Goal: Task Accomplishment & Management: Use online tool/utility

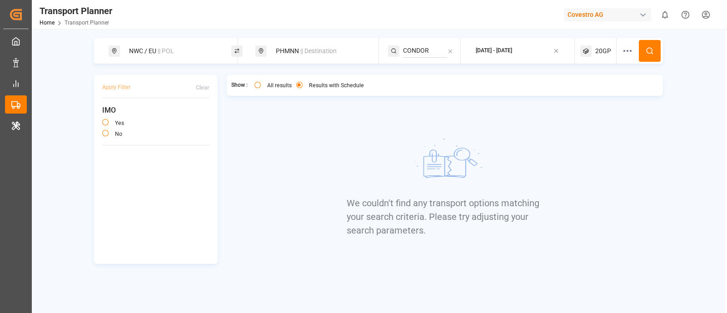
click at [314, 53] on span "|| Destination" at bounding box center [318, 50] width 36 height 7
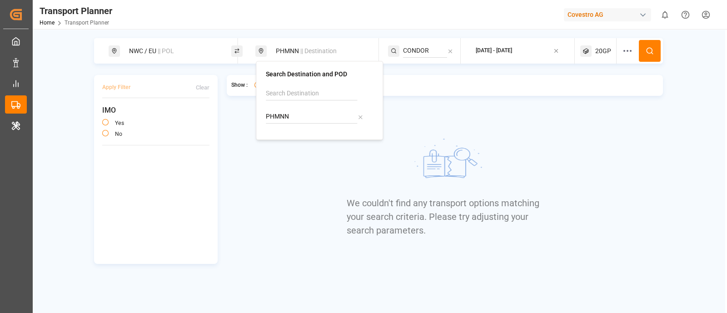
click at [359, 117] on icon at bounding box center [360, 117] width 6 height 6
click at [310, 114] on input at bounding box center [311, 117] width 91 height 14
paste input "CNTCG"
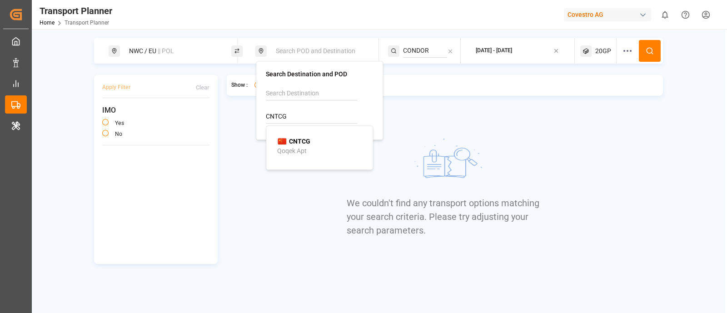
type input "CNTCG"
click at [326, 137] on div "CNTCG Qoqek Apt" at bounding box center [321, 146] width 88 height 19
click at [450, 51] on icon at bounding box center [450, 51] width 3 height 3
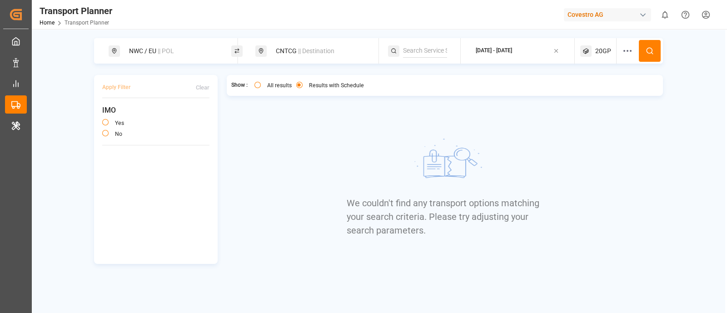
click at [427, 51] on input at bounding box center [425, 51] width 44 height 14
click at [417, 76] on span "FE4" at bounding box center [420, 75] width 11 height 7
type input "FE4"
click at [304, 51] on span "|| Destination" at bounding box center [316, 50] width 36 height 7
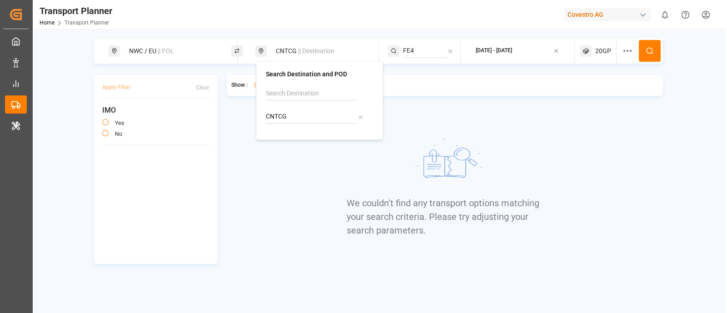
click at [295, 116] on input "CNTCG" at bounding box center [311, 117] width 91 height 14
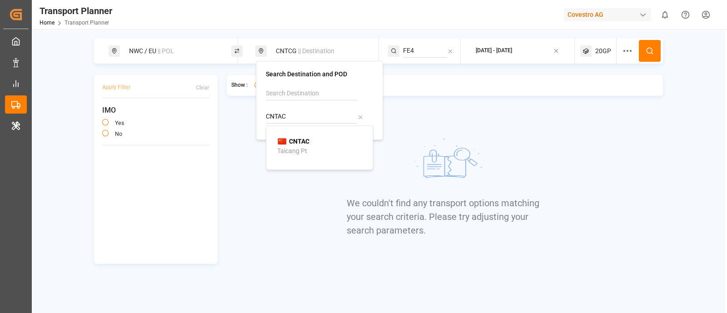
type input "CNTAC"
click at [280, 144] on img at bounding box center [282, 141] width 10 height 7
click at [456, 120] on div "We couldn't find any transport options matching your search criteria. Please tr…" at bounding box center [445, 185] width 196 height 157
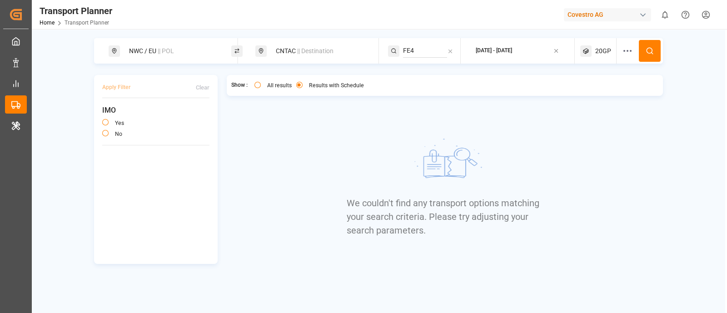
click at [650, 54] on icon at bounding box center [650, 51] width 8 height 8
click at [258, 84] on button "All results" at bounding box center [258, 85] width 6 height 6
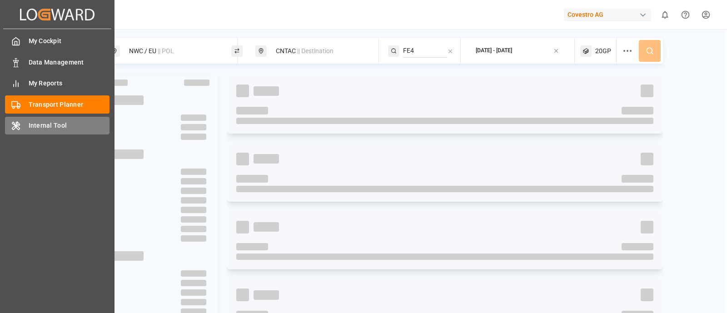
click at [30, 124] on span "Internal Tool" at bounding box center [69, 126] width 81 height 10
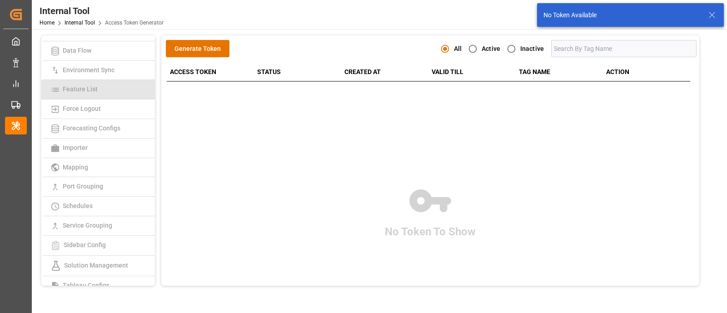
scroll to position [118, 0]
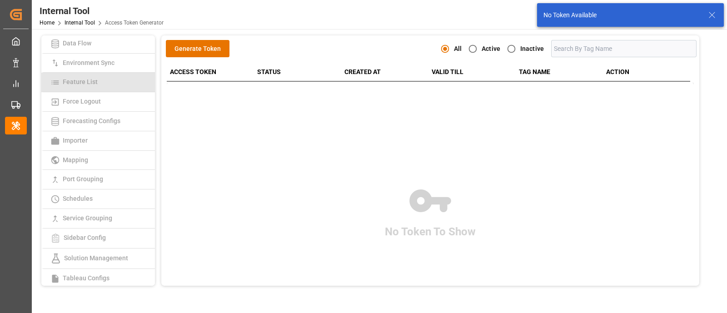
click at [101, 205] on link "Schedules" at bounding box center [98, 200] width 114 height 20
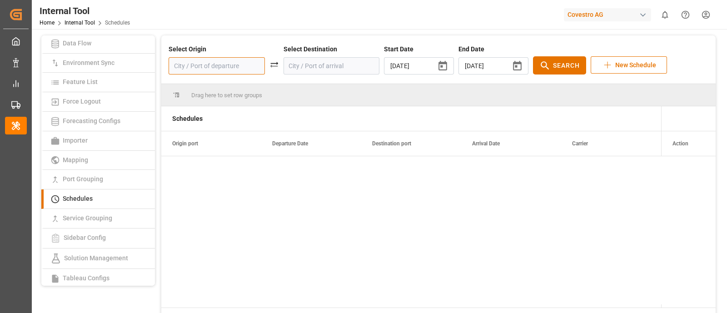
click at [229, 65] on input at bounding box center [217, 65] width 96 height 17
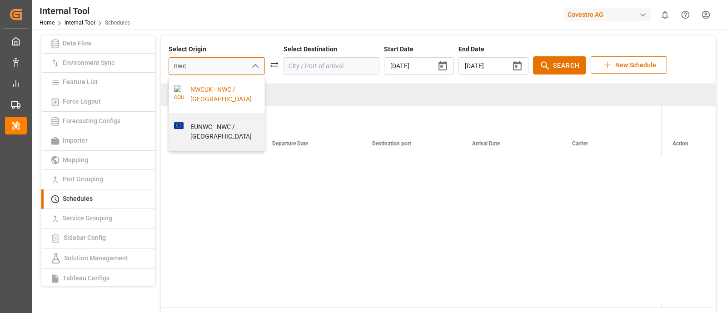
click at [220, 90] on div "NWCUK - NWC / UK" at bounding box center [222, 94] width 76 height 19
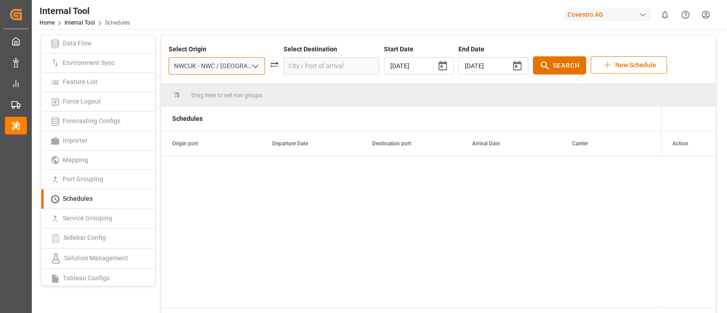
type input "NWCUK - NWC / UK"
click at [297, 65] on input at bounding box center [332, 65] width 96 height 17
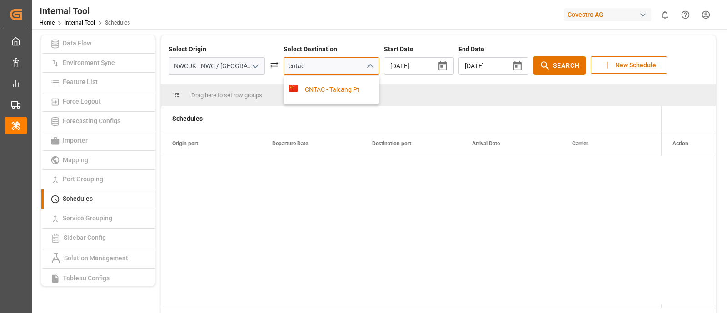
click at [314, 104] on div "CNTAC - Taicang Pt" at bounding box center [331, 90] width 95 height 28
type input "CNTAC - Taicang Pt"
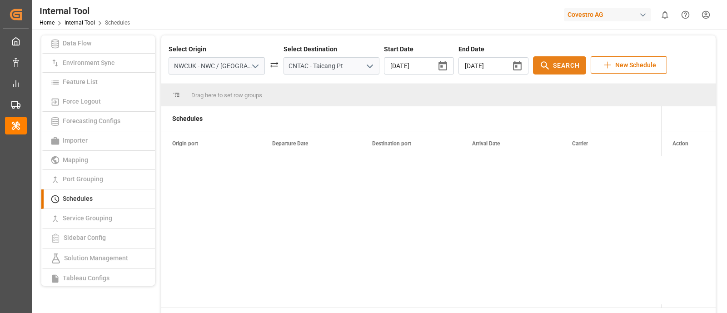
click at [553, 64] on span "Search" at bounding box center [566, 66] width 27 height 10
click at [365, 68] on icon "open menu" at bounding box center [370, 66] width 11 height 11
click at [250, 66] on icon "open menu" at bounding box center [255, 66] width 11 height 11
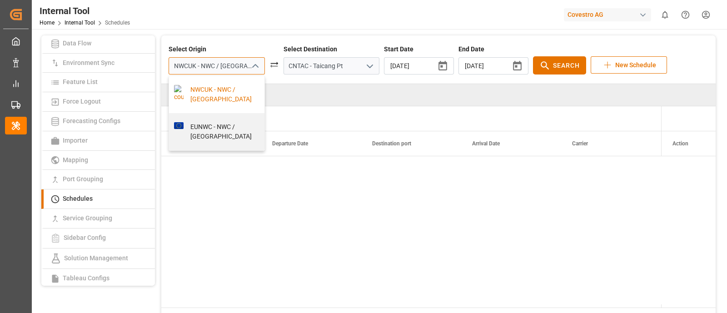
click at [220, 70] on input "NWCUK - NWC / UK" at bounding box center [217, 65] width 96 height 17
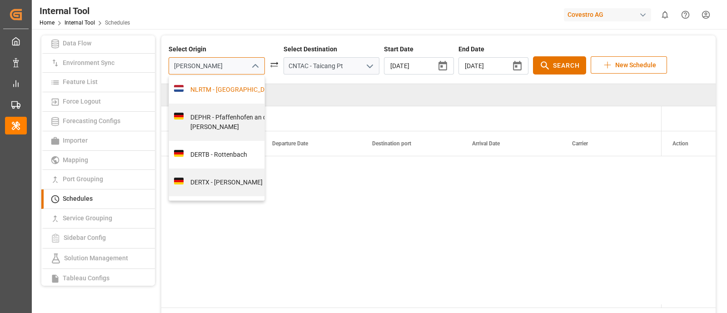
click at [188, 91] on div "NLRTM - Rotterdam" at bounding box center [242, 90] width 117 height 10
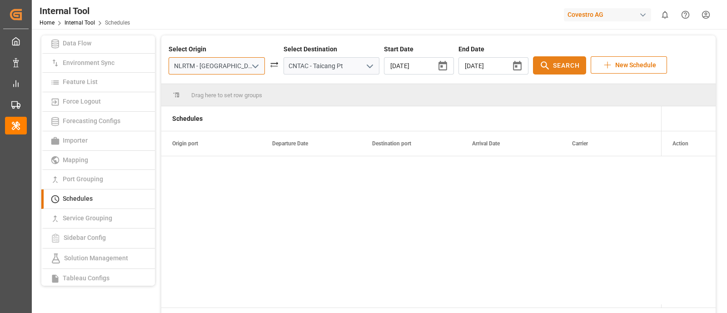
type input "NLRTM - Rotterdam"
click at [553, 63] on span "Search" at bounding box center [566, 66] width 27 height 10
click at [439, 64] on icon "button" at bounding box center [443, 66] width 9 height 10
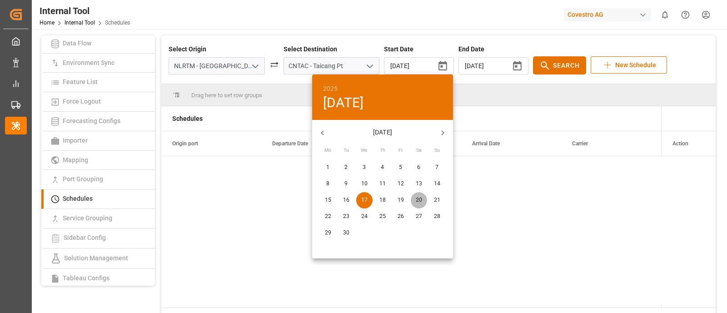
click at [413, 197] on span "20" at bounding box center [419, 200] width 16 height 8
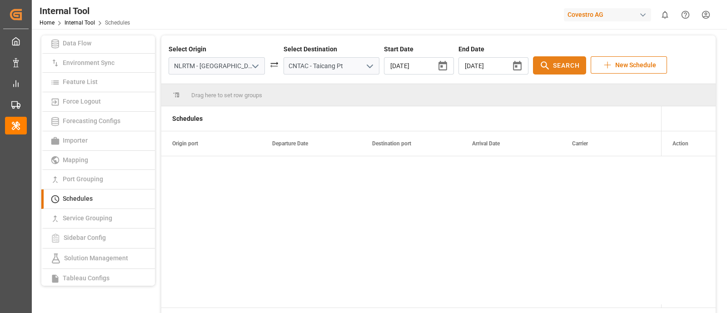
click at [541, 67] on icon at bounding box center [545, 65] width 8 height 8
click at [437, 65] on icon "button" at bounding box center [442, 65] width 11 height 11
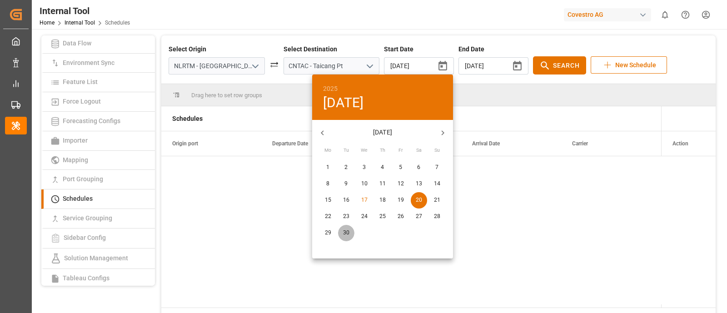
click at [348, 231] on p "30" at bounding box center [346, 233] width 6 height 8
type input "2025/09/30"
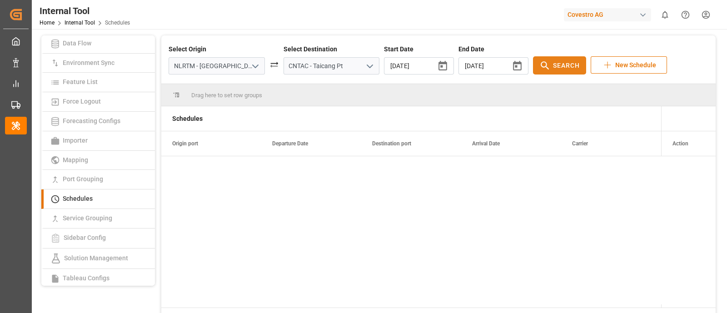
click at [540, 69] on icon at bounding box center [545, 65] width 11 height 11
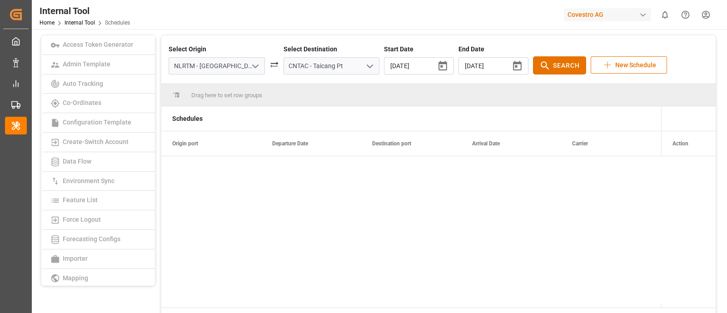
click at [365, 64] on icon "open menu" at bounding box center [370, 66] width 11 height 11
click at [330, 69] on input "CNTAC - Taicang Pt" at bounding box center [332, 65] width 96 height 17
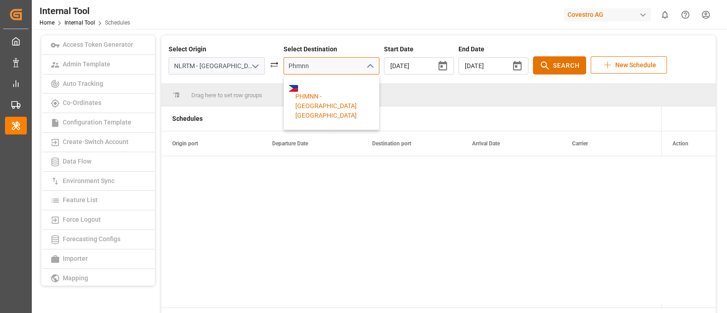
click at [323, 97] on div "PHMNN - Manila North Harbour" at bounding box center [332, 106] width 86 height 29
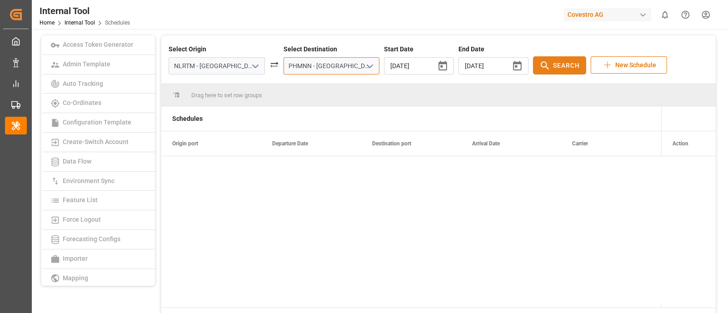
type input "PHMNN - Manila North Harbour"
click at [553, 61] on span "Search" at bounding box center [566, 66] width 27 height 10
click at [439, 65] on icon "button" at bounding box center [443, 66] width 9 height 10
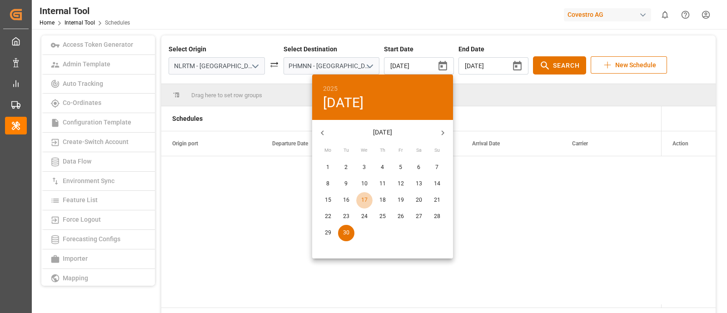
click at [367, 195] on button "17" at bounding box center [364, 200] width 16 height 16
type input "2025/09/17"
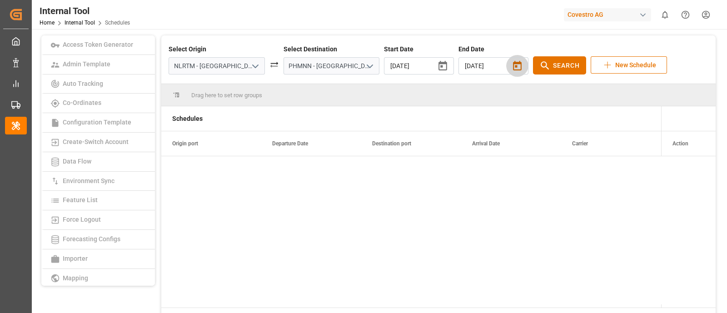
click at [513, 65] on icon "button" at bounding box center [517, 66] width 9 height 10
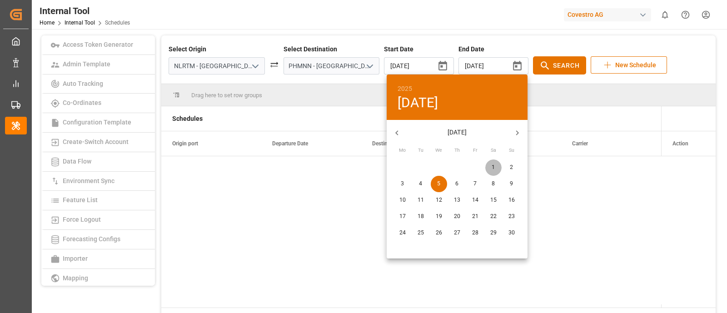
click at [493, 166] on p "1" at bounding box center [493, 168] width 3 height 8
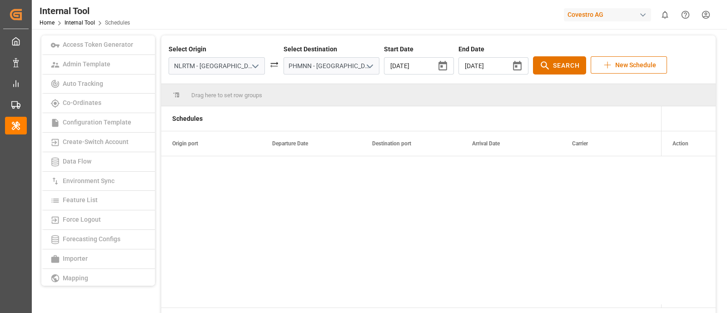
click at [523, 55] on div "Select Origin NLRTM - Rotterdam Select Destination PHMNN - Manila North Harbour…" at bounding box center [439, 60] width 540 height 30
click at [533, 67] on button "Search" at bounding box center [559, 65] width 53 height 18
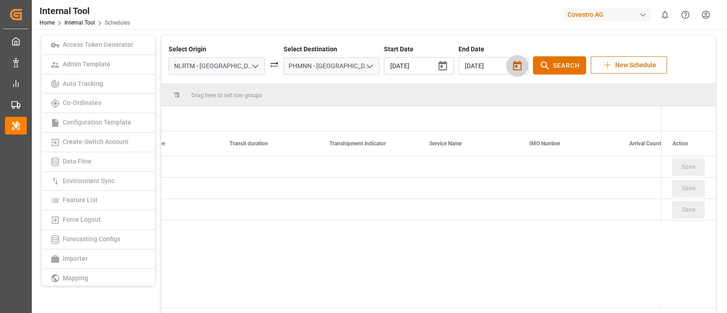
click at [512, 68] on icon "button" at bounding box center [517, 65] width 11 height 11
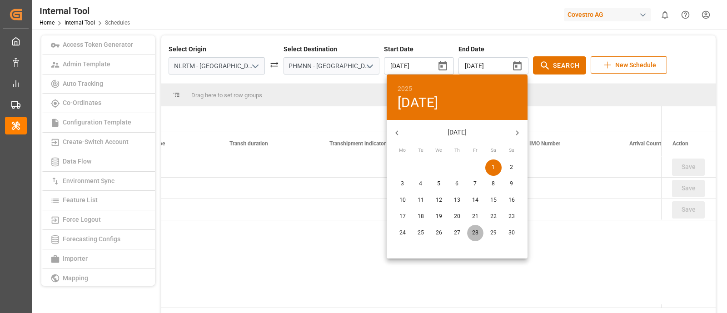
click at [477, 227] on button "28" at bounding box center [475, 233] width 16 height 16
type input "2025/11/28"
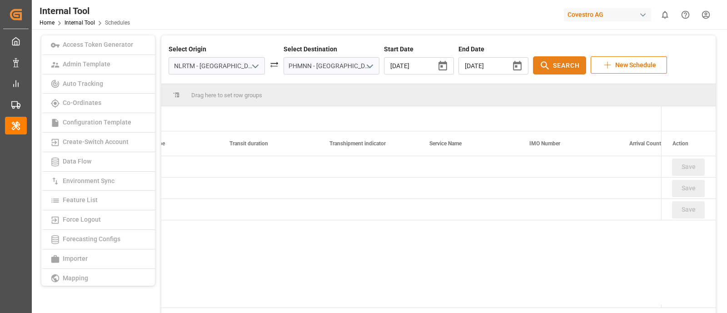
click at [546, 71] on button "Search" at bounding box center [559, 65] width 53 height 18
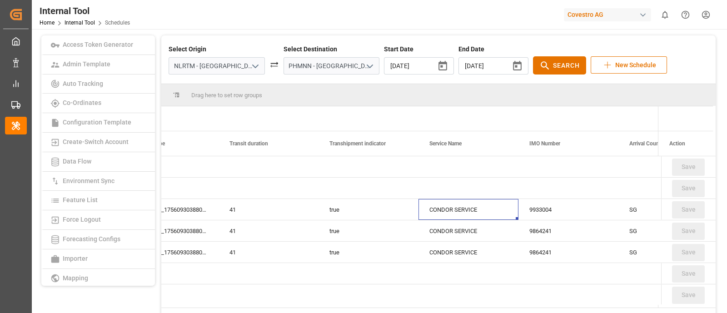
click at [442, 208] on div "CONDOR SERVICE" at bounding box center [469, 209] width 100 height 21
